Goal: Task Accomplishment & Management: Manage account settings

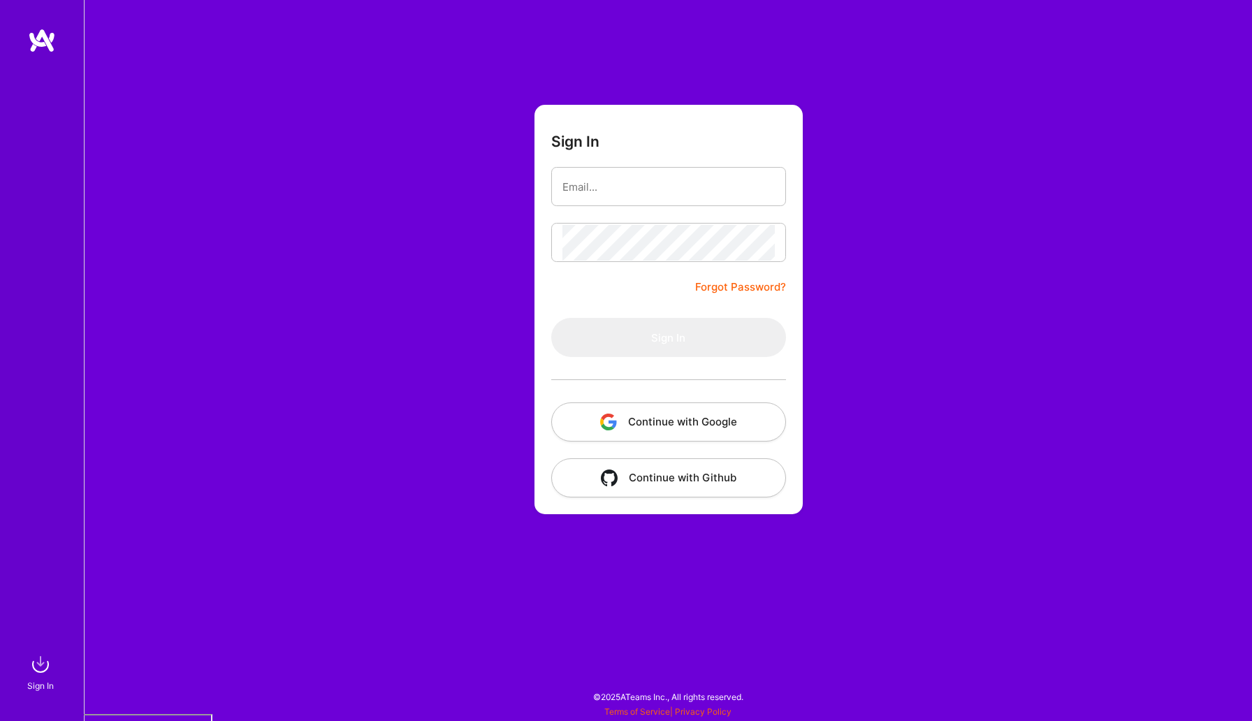
click at [665, 427] on button "Continue with Google" at bounding box center [668, 421] width 235 height 39
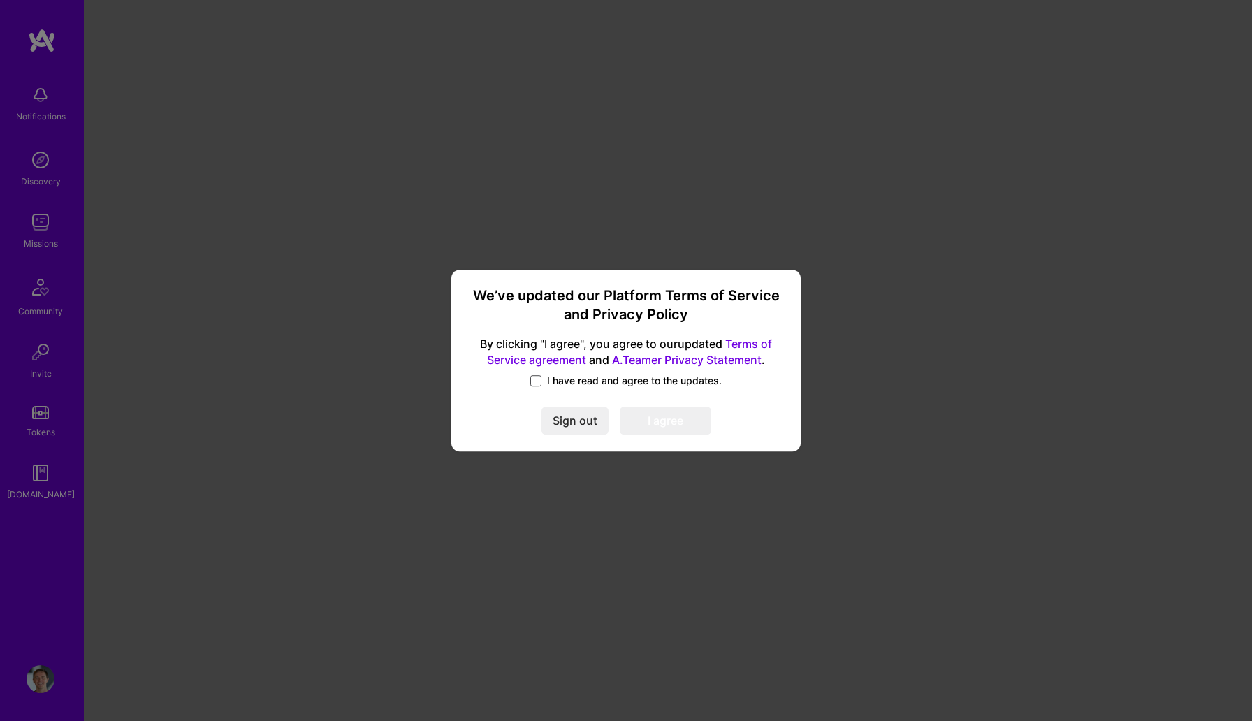
click at [538, 379] on span at bounding box center [535, 380] width 11 height 11
click at [0, 0] on input "I have read and agree to the updates." at bounding box center [0, 0] width 0 height 0
click at [657, 425] on button "I agree" at bounding box center [665, 420] width 91 height 28
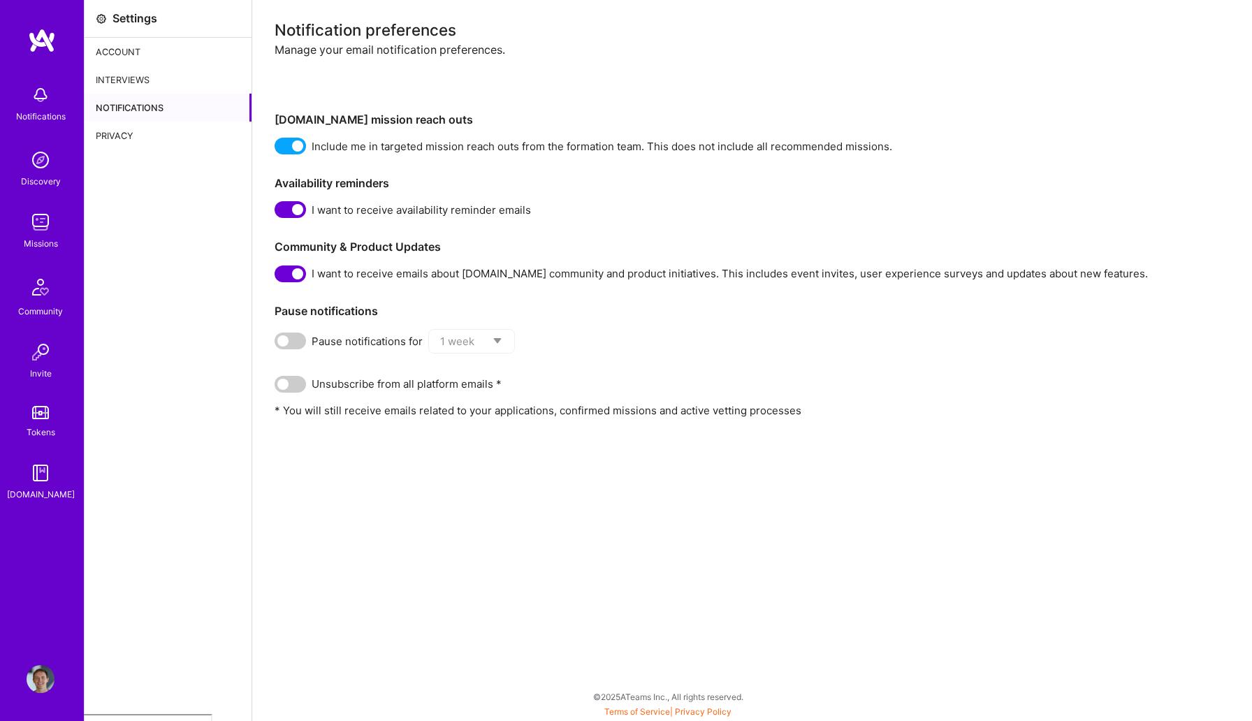
click at [297, 272] on span at bounding box center [289, 273] width 31 height 17
click at [277, 277] on input "checkbox" at bounding box center [277, 277] width 0 height 0
click at [1172, 677] on div "Saved" at bounding box center [1183, 675] width 80 height 36
click at [106, 61] on div "Account" at bounding box center [168, 52] width 167 height 28
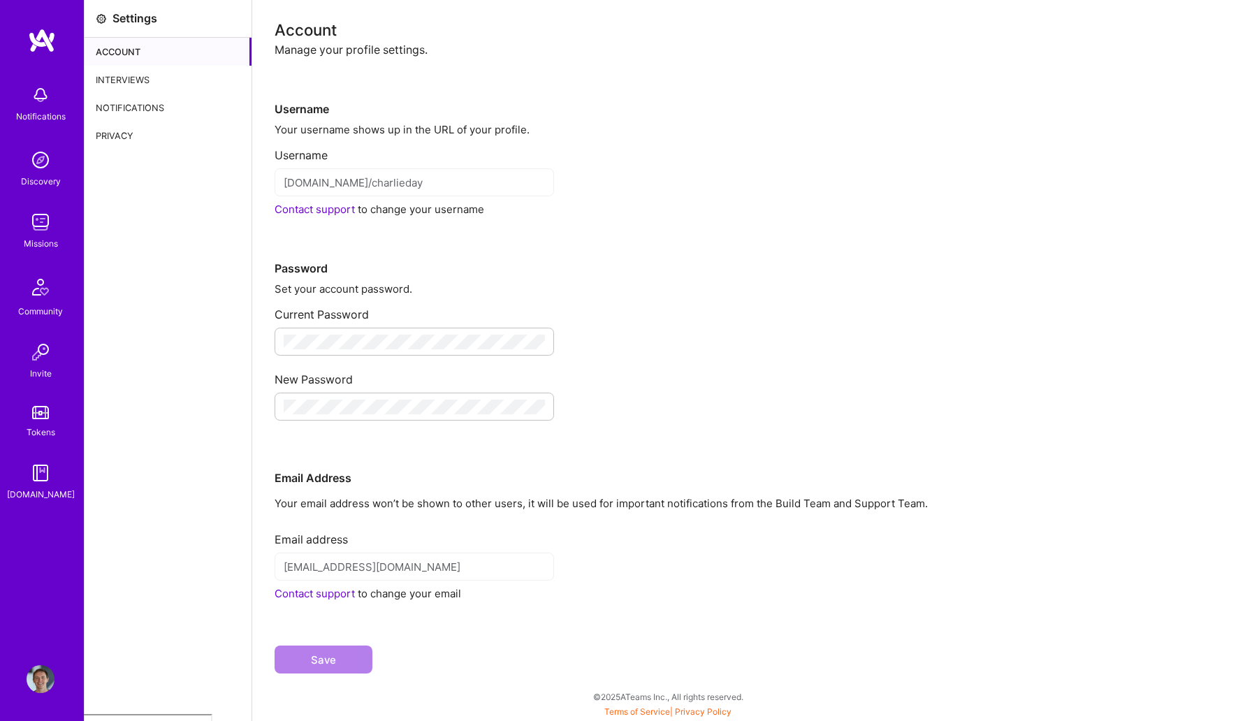
click at [120, 96] on div "Notifications" at bounding box center [168, 108] width 167 height 28
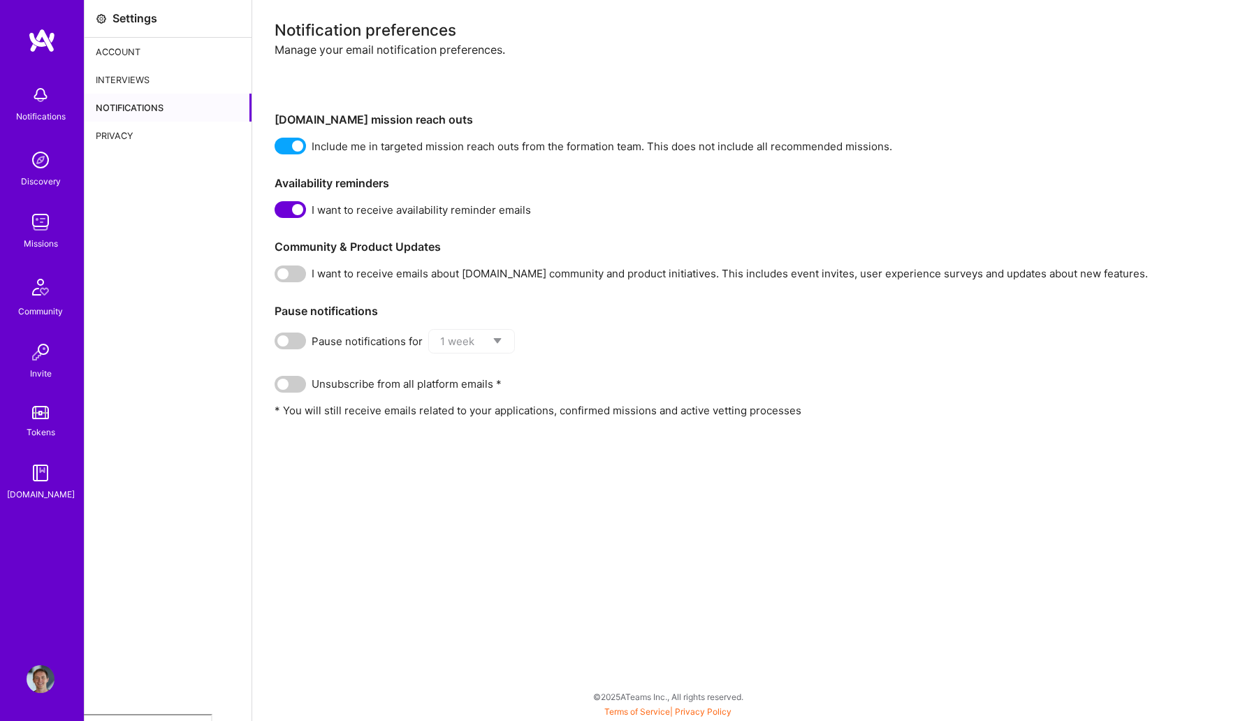
click at [38, 169] on img at bounding box center [41, 160] width 28 height 28
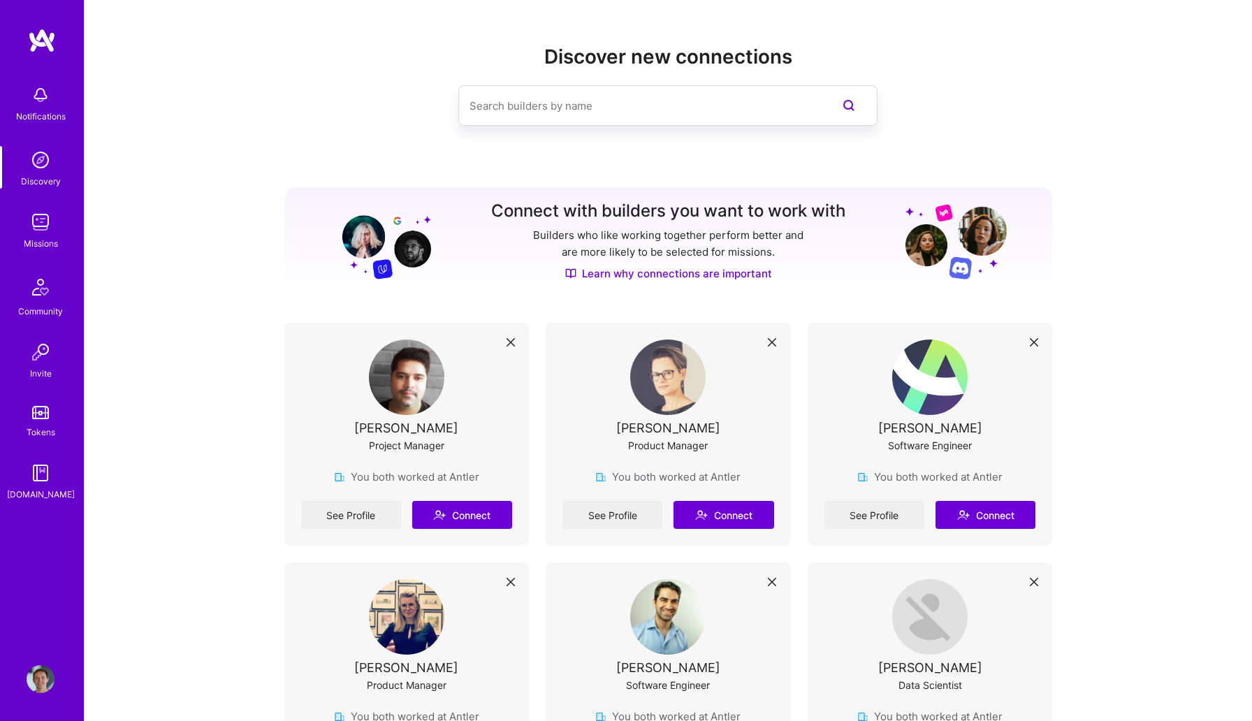
click at [45, 236] on div "Missions" at bounding box center [41, 243] width 34 height 15
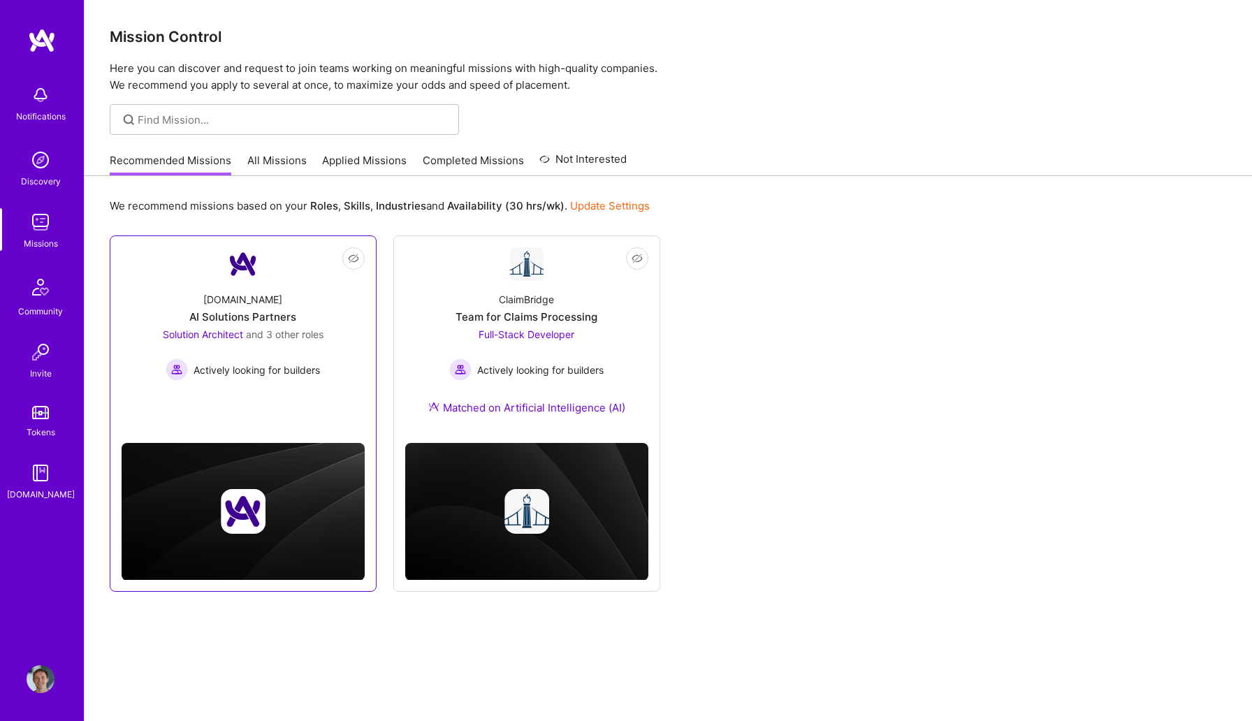
click at [305, 317] on div "[DOMAIN_NAME] AI Solutions Partners Solution Architect and 3 other roles Active…" at bounding box center [243, 331] width 243 height 100
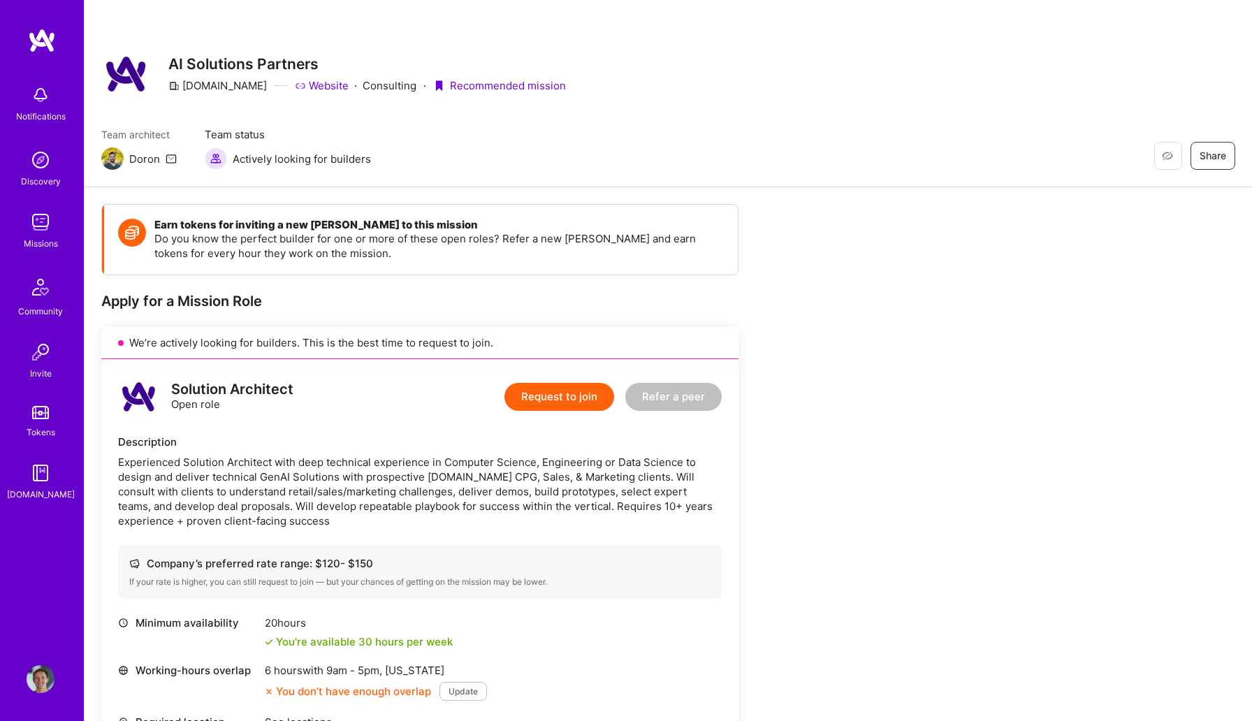
click at [41, 247] on div "Missions" at bounding box center [41, 243] width 34 height 15
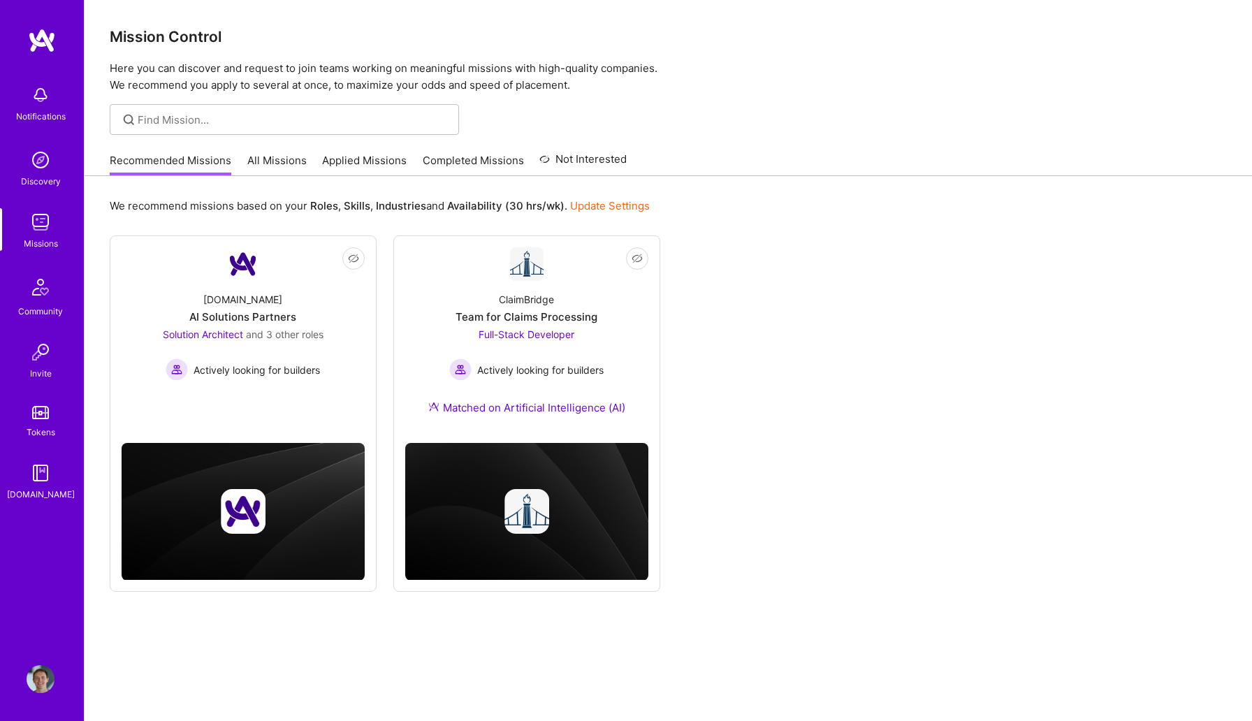
click at [36, 204] on div "Notifications Discovery Missions Community Invite Tokens [DOMAIN_NAME]" at bounding box center [42, 289] width 84 height 423
drag, startPoint x: 41, startPoint y: 247, endPoint x: 254, endPoint y: 156, distance: 230.9
click at [254, 156] on link "All Missions" at bounding box center [276, 164] width 59 height 23
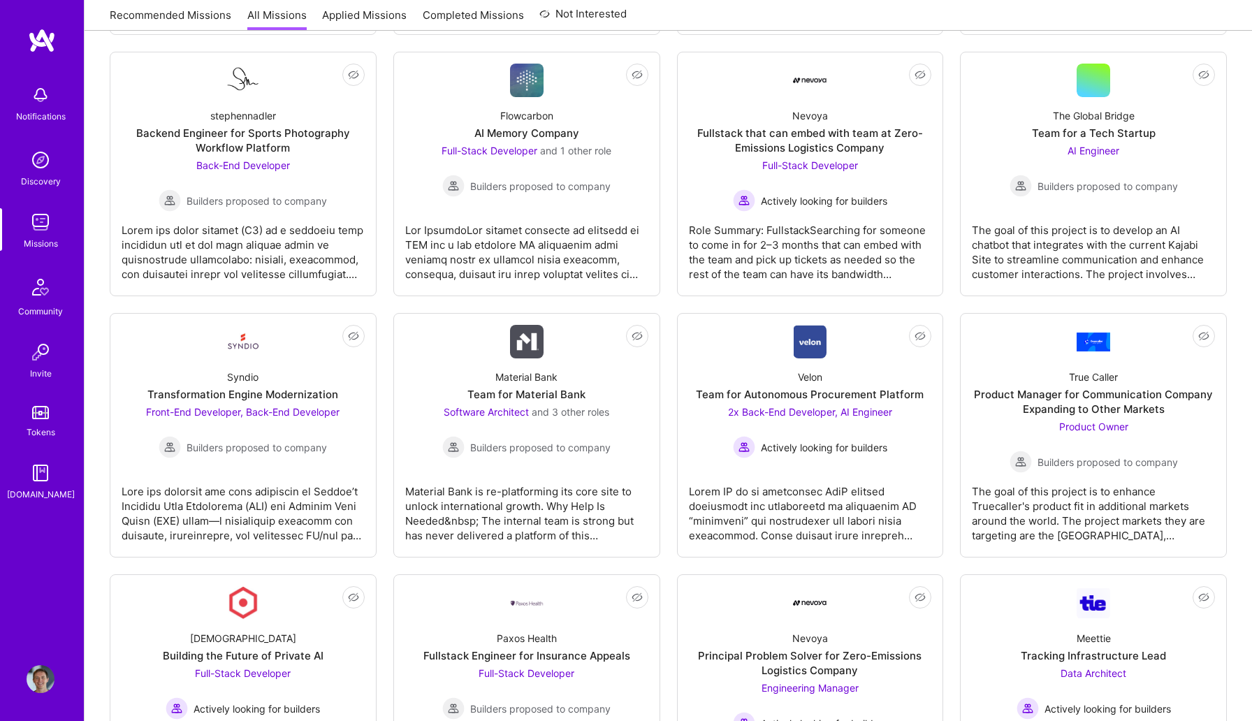
scroll to position [1763, 0]
